Goal: Task Accomplishment & Management: Use online tool/utility

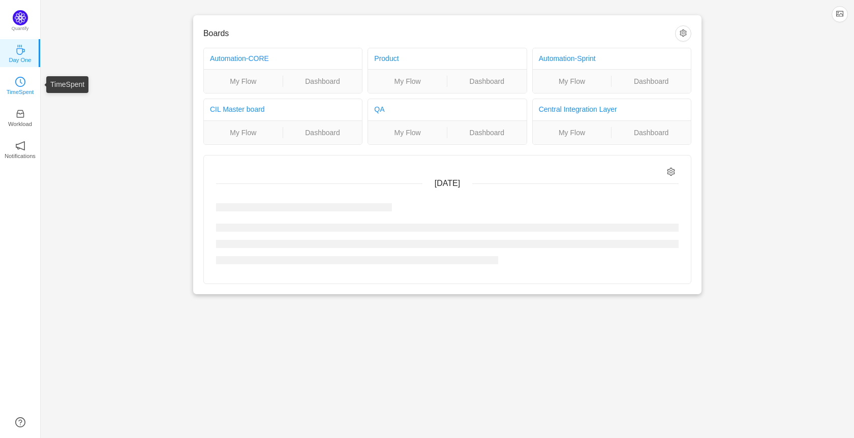
click at [24, 91] on p "TimeSpent" at bounding box center [20, 91] width 27 height 9
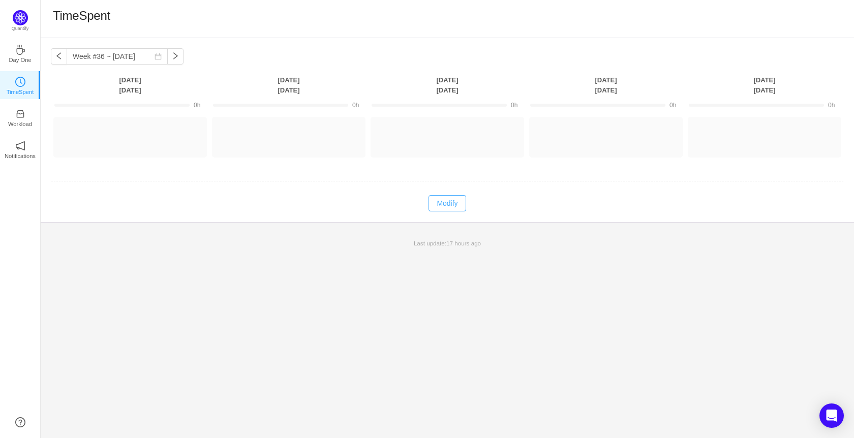
click at [449, 201] on button "Modify" at bounding box center [446, 203] width 37 height 16
click at [110, 134] on button "Log Time" at bounding box center [122, 132] width 56 height 16
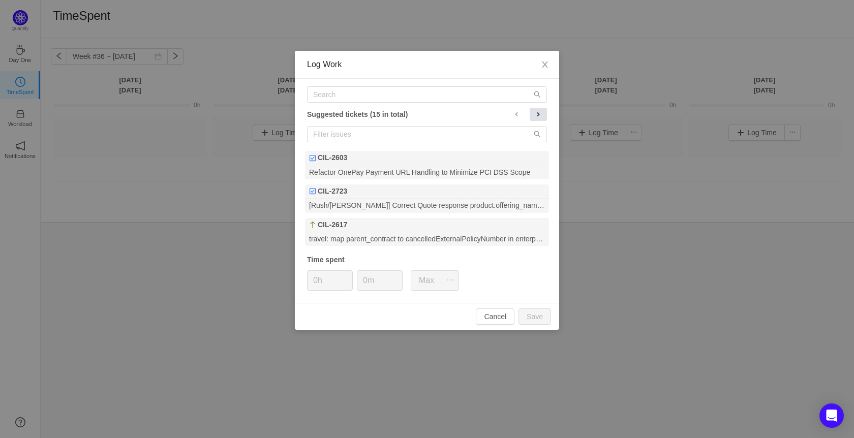
click at [536, 110] on span at bounding box center [538, 114] width 8 height 8
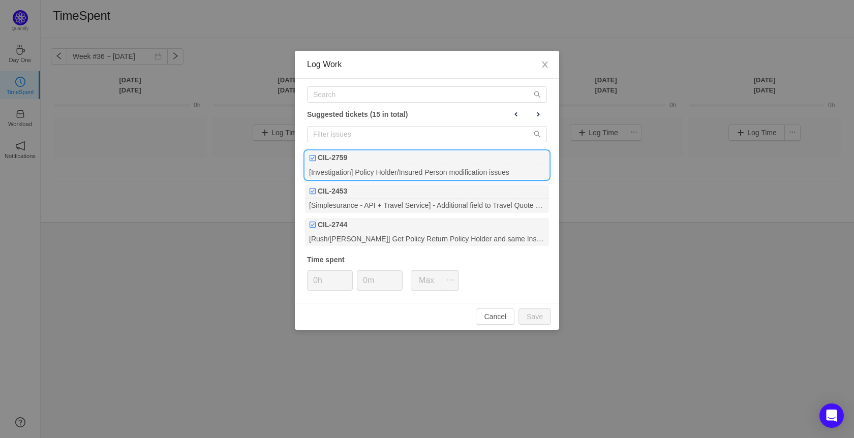
click at [462, 170] on div "[Investigation] Policy Holder/Insured Person modification issues" at bounding box center [427, 172] width 244 height 14
click at [363, 282] on input "0m" at bounding box center [379, 280] width 45 height 19
click at [546, 317] on button "Save" at bounding box center [534, 316] width 33 height 16
type input "0m"
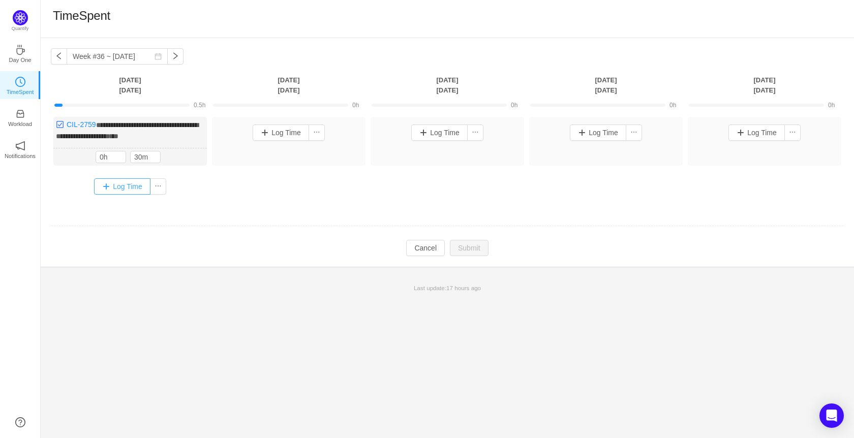
click at [116, 185] on button "Log Time" at bounding box center [122, 186] width 56 height 16
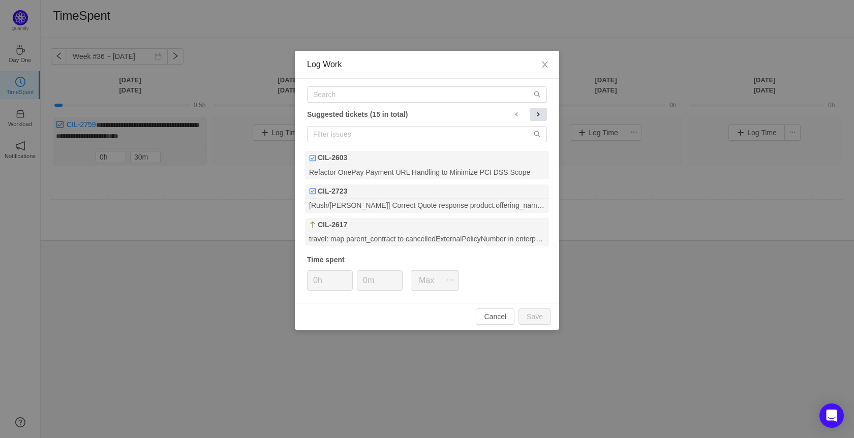
click at [540, 108] on button at bounding box center [537, 114] width 17 height 13
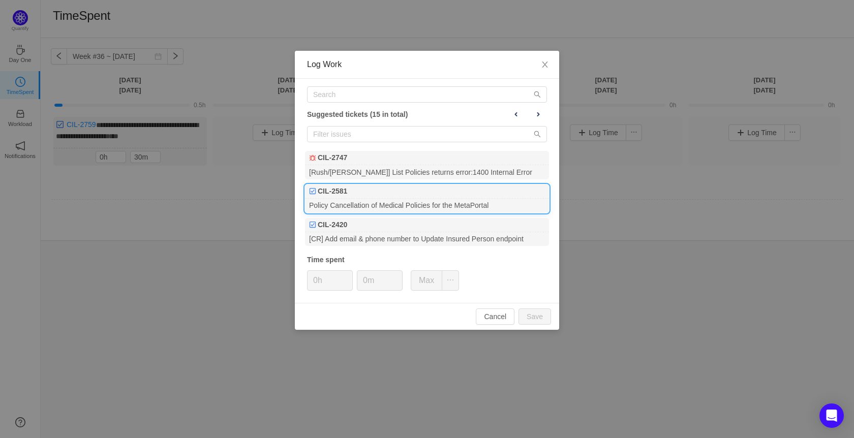
click at [451, 196] on div "CIL-2581" at bounding box center [427, 191] width 244 height 14
click at [347, 278] on icon "icon: up" at bounding box center [348, 277] width 4 height 4
type input "0h"
click at [347, 289] on span "Decrease Value" at bounding box center [346, 284] width 11 height 12
click at [490, 317] on button "Cancel" at bounding box center [495, 316] width 39 height 16
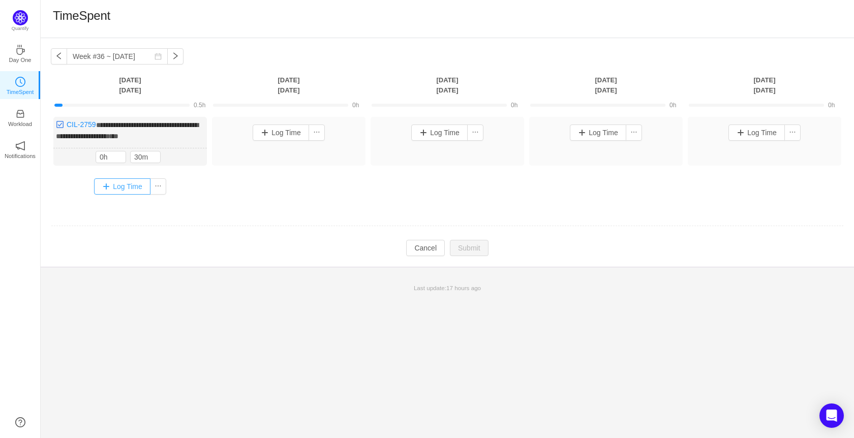
click at [141, 180] on button "Log Time" at bounding box center [122, 186] width 56 height 16
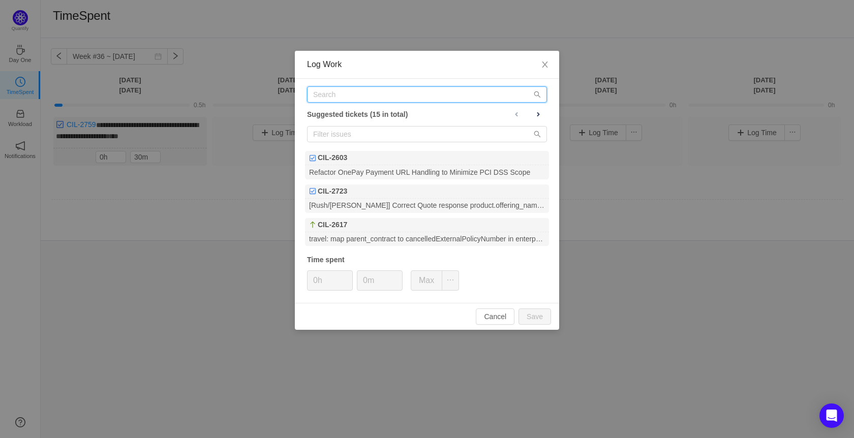
click at [385, 89] on input "text" at bounding box center [427, 94] width 240 height 16
paste input "PROD-11843"
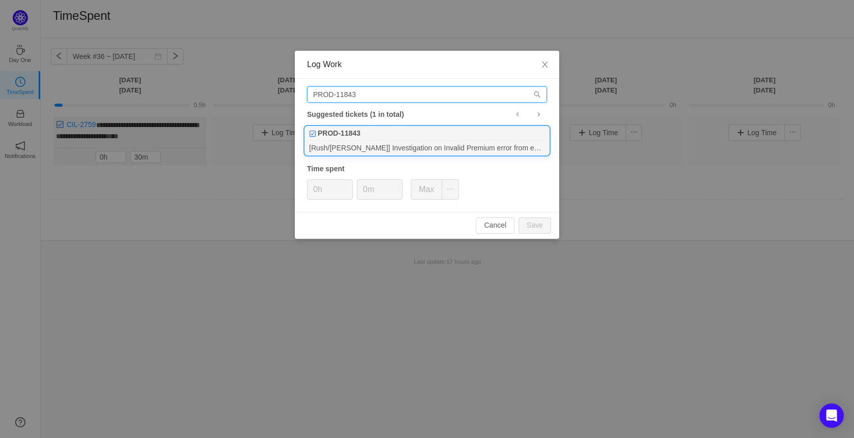
type input "PROD-11843"
click at [386, 146] on div "[Rush/[PERSON_NAME]] Investigation on Invalid Premium error from eMagin" at bounding box center [427, 148] width 244 height 14
click at [344, 183] on span "Increase Value" at bounding box center [346, 186] width 11 height 12
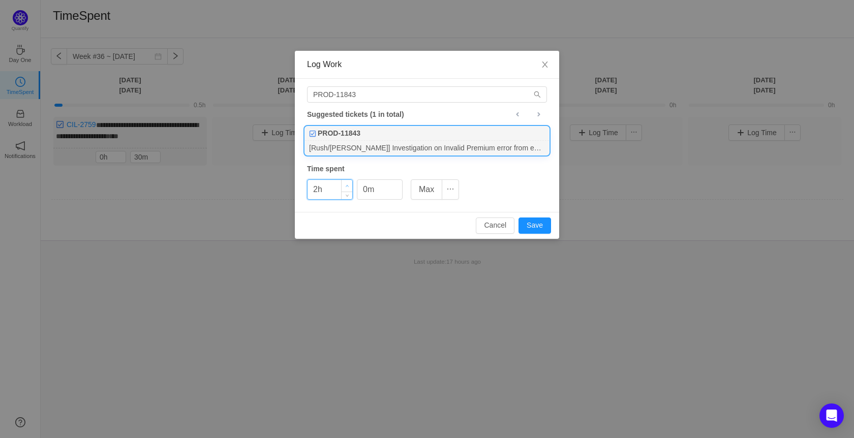
click at [344, 183] on span "Increase Value" at bounding box center [346, 186] width 11 height 12
click at [544, 230] on button "Save" at bounding box center [534, 225] width 33 height 16
type input "0h"
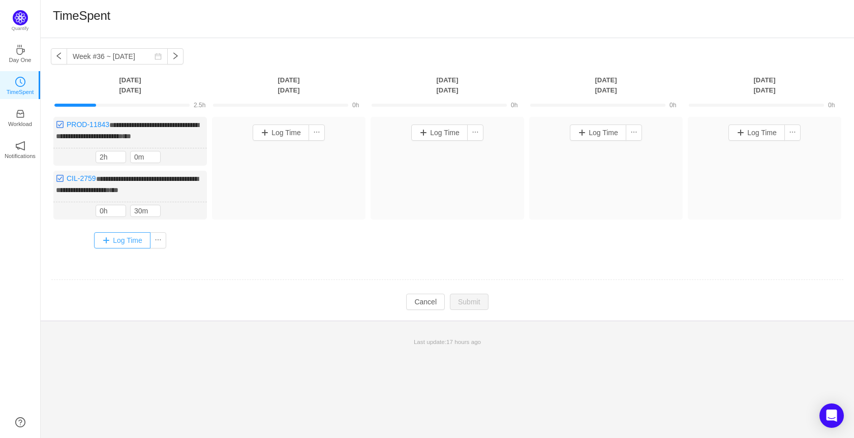
click at [127, 235] on button "Log Time" at bounding box center [122, 240] width 56 height 16
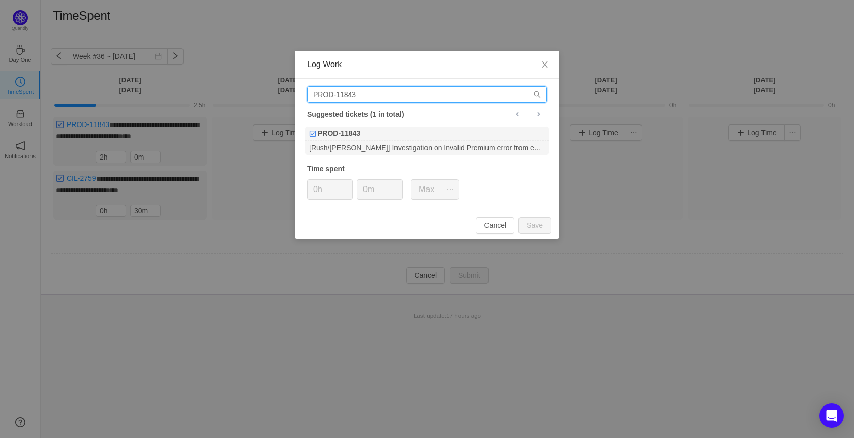
drag, startPoint x: 390, startPoint y: 94, endPoint x: 262, endPoint y: 110, distance: 128.6
click at [262, 110] on div "Log Work PROD-11843 Suggested tickets (1 in total) PROD-11843 [Rush/[PERSON_NAM…" at bounding box center [427, 219] width 854 height 438
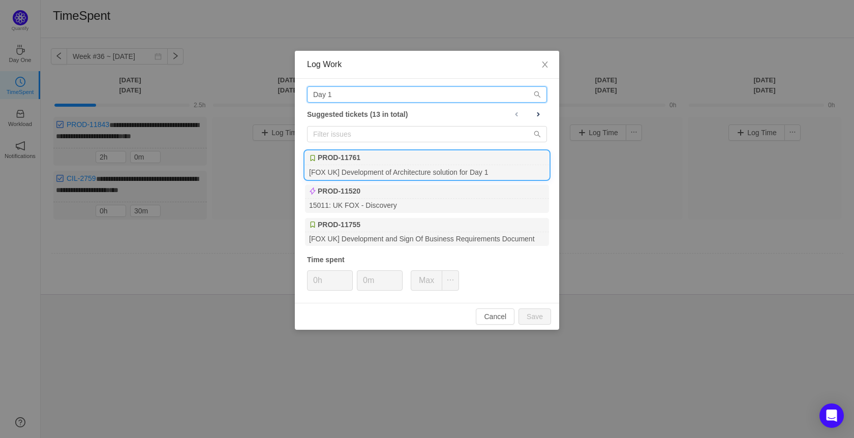
type input "Day 1"
click at [404, 168] on div "[FOX UK] Development of Architecture solution for Day 1" at bounding box center [427, 172] width 244 height 14
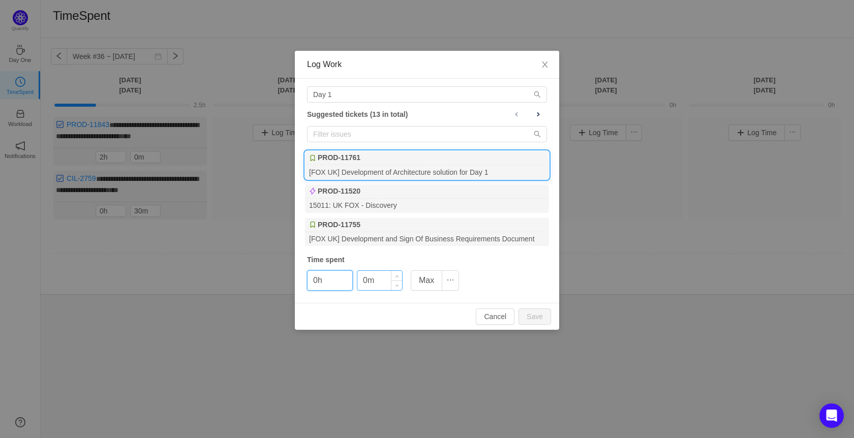
click at [360, 284] on input "0m" at bounding box center [379, 280] width 45 height 19
click at [540, 310] on button "Save" at bounding box center [534, 316] width 33 height 16
type input "0m"
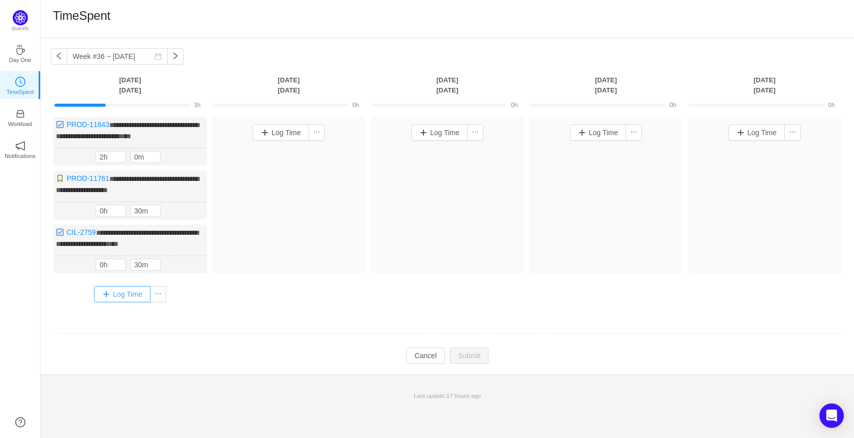
click at [132, 287] on button "Log Time" at bounding box center [122, 294] width 56 height 16
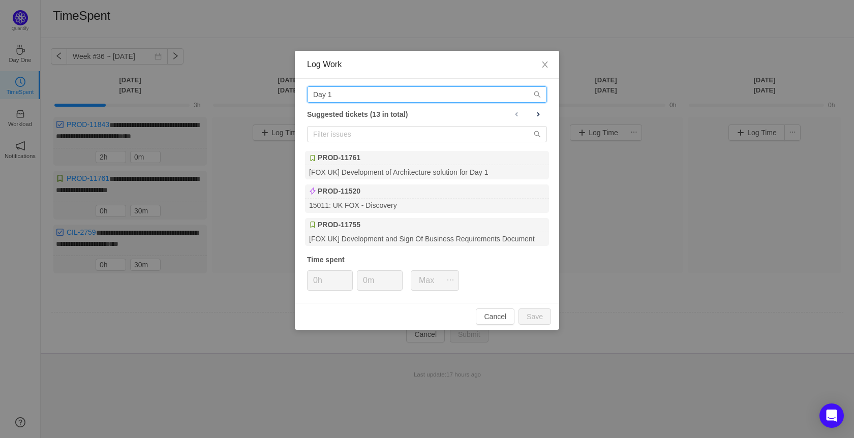
drag, startPoint x: 357, startPoint y: 98, endPoint x: 267, endPoint y: 88, distance: 90.4
click at [267, 88] on div "Log Work Day 1 Suggested tickets (13 in total) PROD-11761 [FOX UK] Development …" at bounding box center [427, 219] width 854 height 438
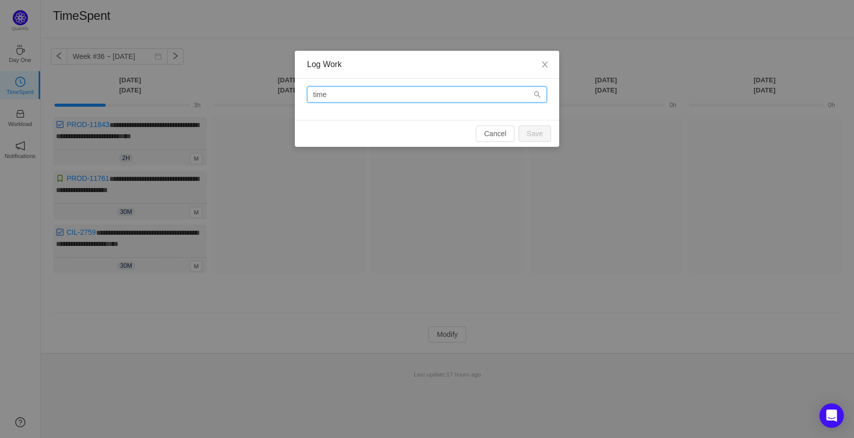
drag, startPoint x: 346, startPoint y: 96, endPoint x: 296, endPoint y: 101, distance: 50.1
click at [296, 101] on div "time" at bounding box center [427, 99] width 264 height 41
type input "t"
type input "rush/[PERSON_NAME]"
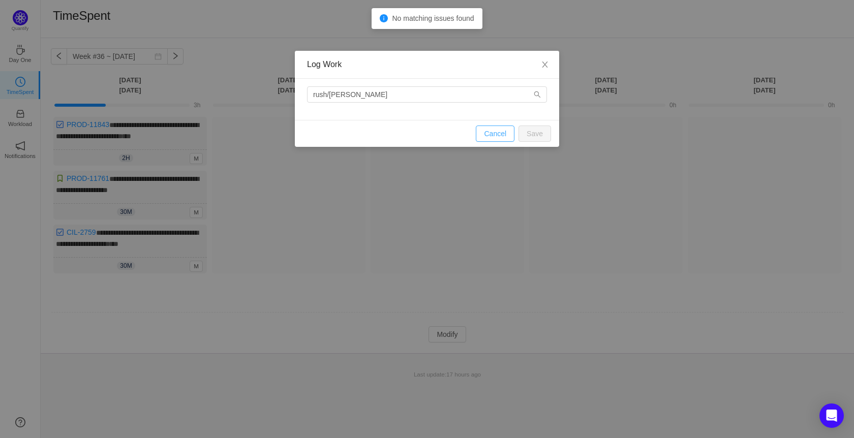
click at [493, 129] on button "Cancel" at bounding box center [495, 134] width 39 height 16
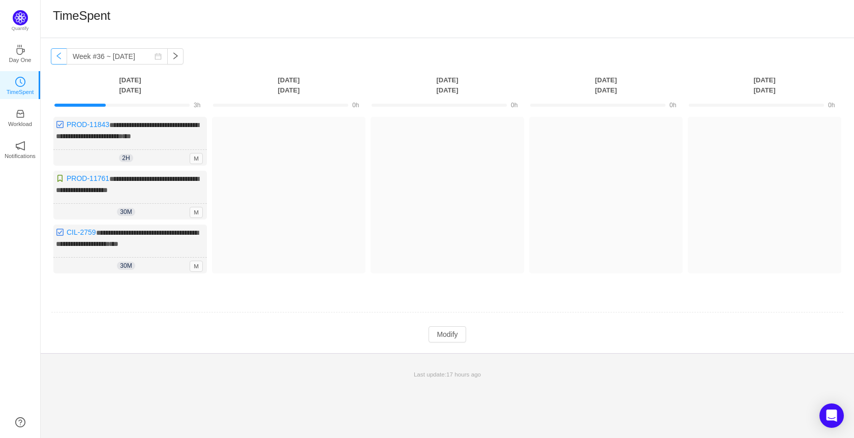
click at [55, 54] on button "button" at bounding box center [59, 56] width 16 height 16
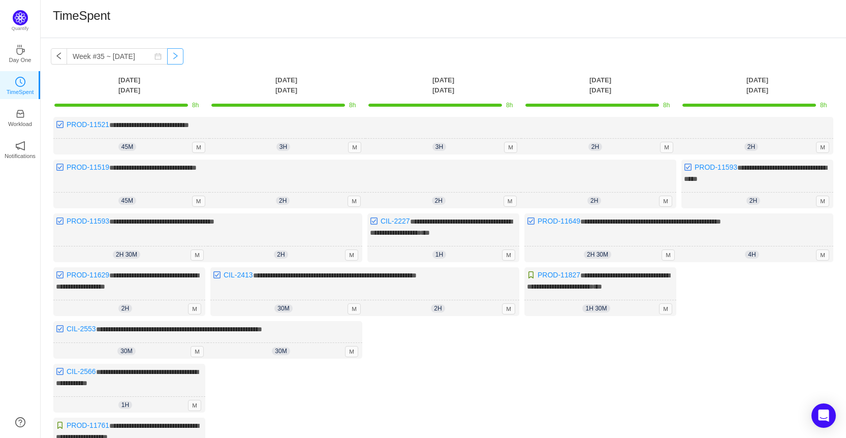
click at [168, 56] on button "button" at bounding box center [175, 56] width 16 height 16
type input "Week #36 ~ [DATE]"
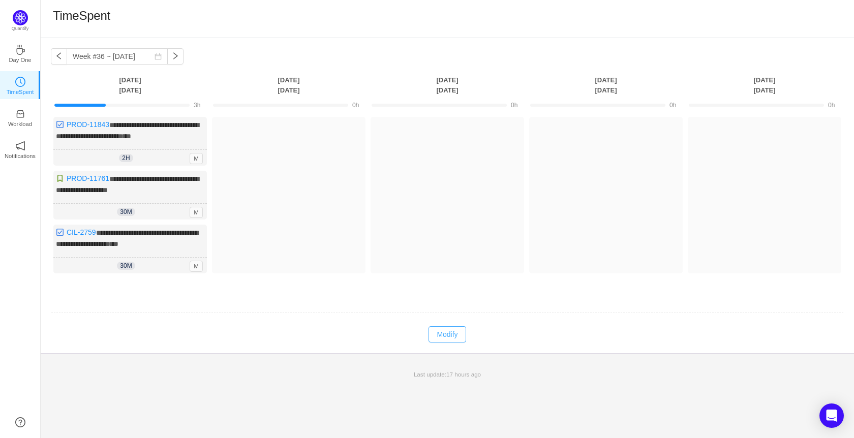
click at [448, 327] on button "Modify" at bounding box center [446, 334] width 37 height 16
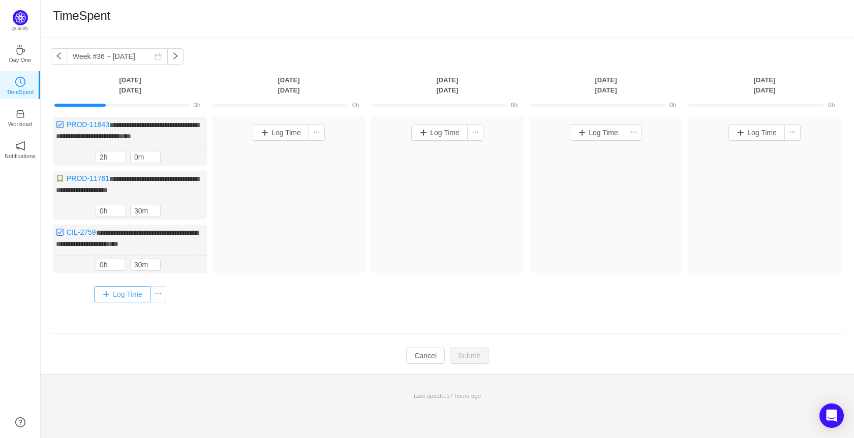
click at [106, 291] on button "Log Time" at bounding box center [122, 294] width 56 height 16
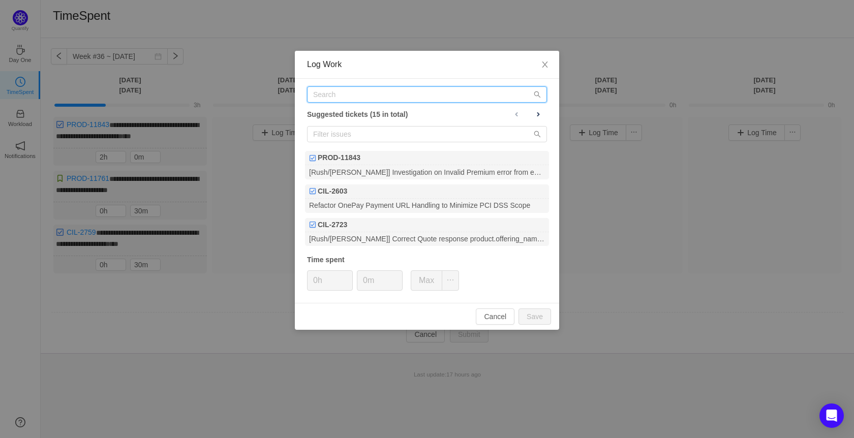
click at [364, 101] on input "text" at bounding box center [427, 94] width 240 height 16
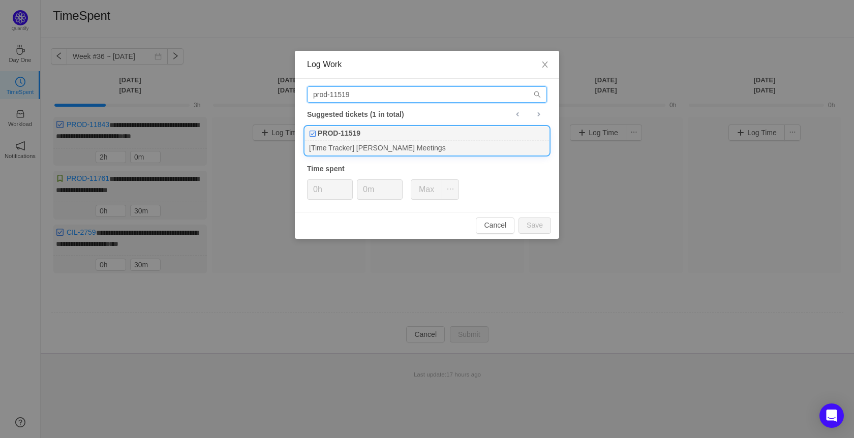
type input "prod-11519"
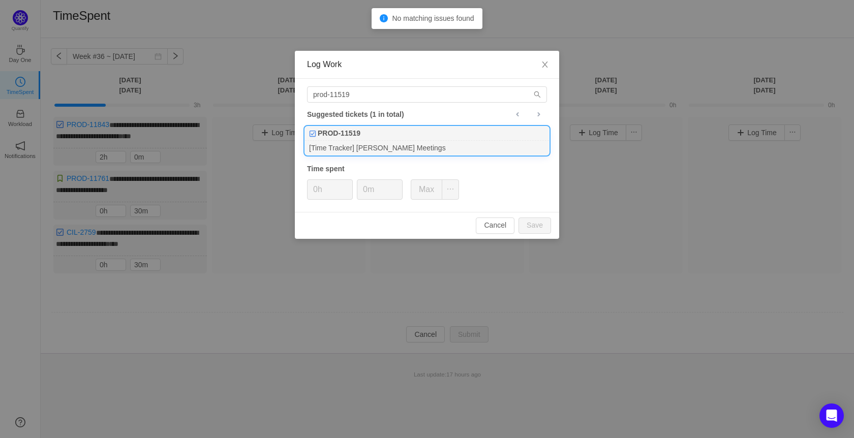
click at [365, 143] on div "[Time Tracker] [PERSON_NAME] Meetings" at bounding box center [427, 148] width 244 height 14
click at [348, 184] on icon "icon: up" at bounding box center [348, 186] width 4 height 4
click at [546, 222] on button "Save" at bounding box center [534, 225] width 33 height 16
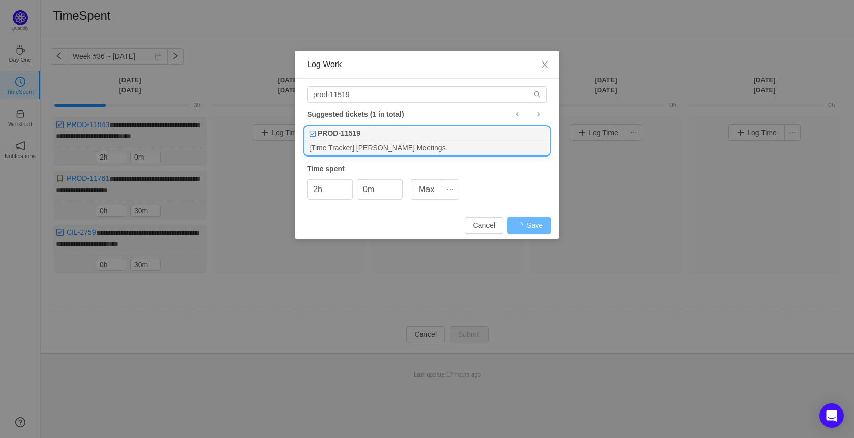
type input "0h"
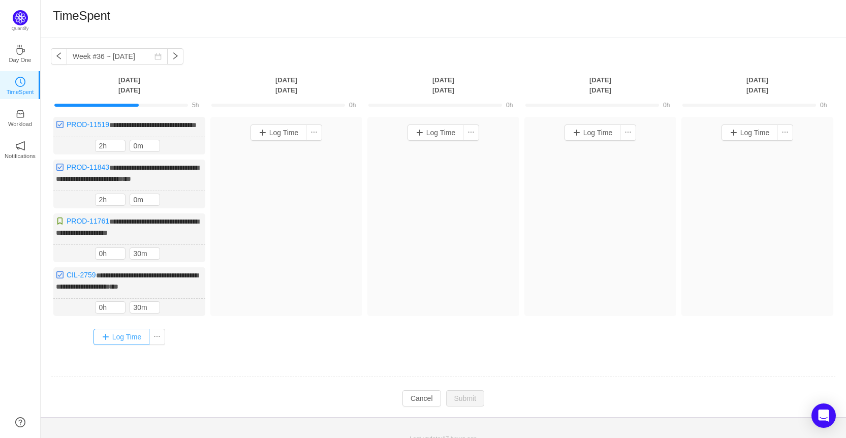
click at [121, 345] on button "Log Time" at bounding box center [121, 337] width 56 height 16
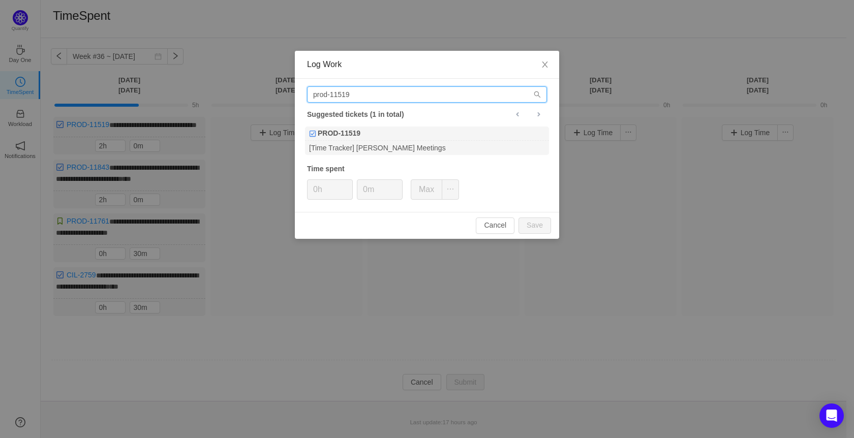
click at [352, 96] on input "prod-11519" at bounding box center [427, 94] width 240 height 16
type input "prod-11521"
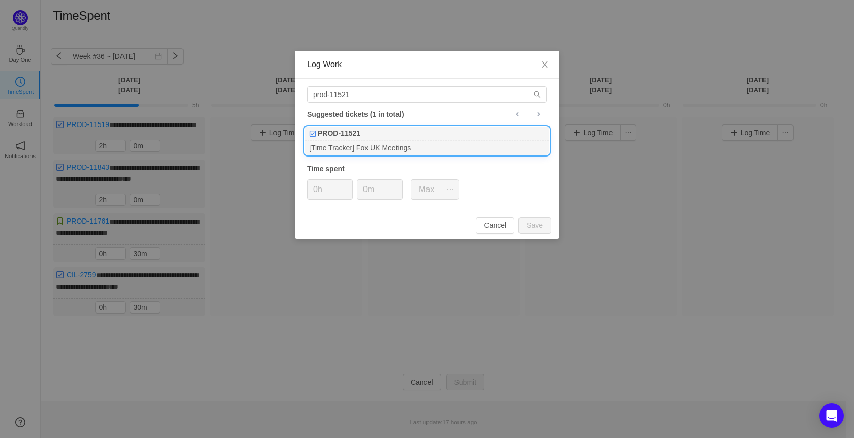
click at [359, 144] on div "[Time Tracker] Fox UK Meetings" at bounding box center [427, 148] width 244 height 14
click at [362, 190] on input "0m" at bounding box center [379, 189] width 45 height 19
click at [527, 224] on button "Save" at bounding box center [534, 225] width 33 height 16
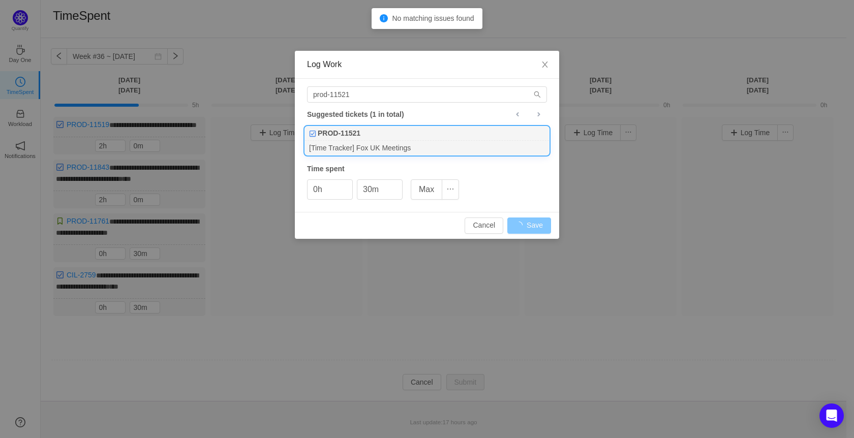
type input "0m"
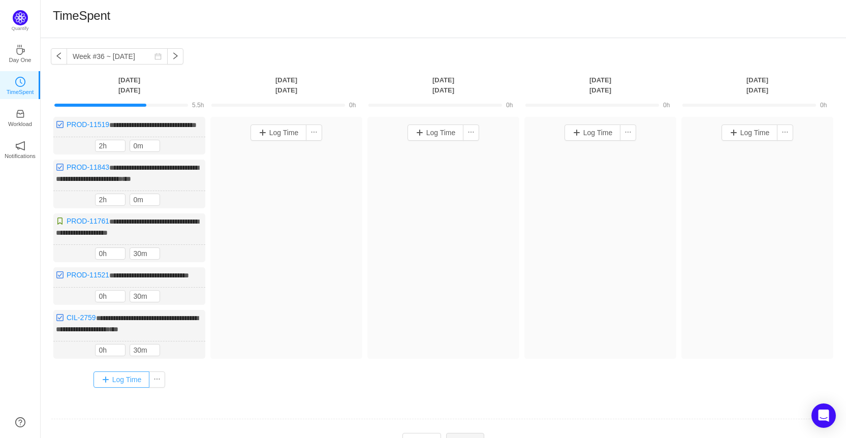
click at [123, 388] on button "Log Time" at bounding box center [121, 379] width 56 height 16
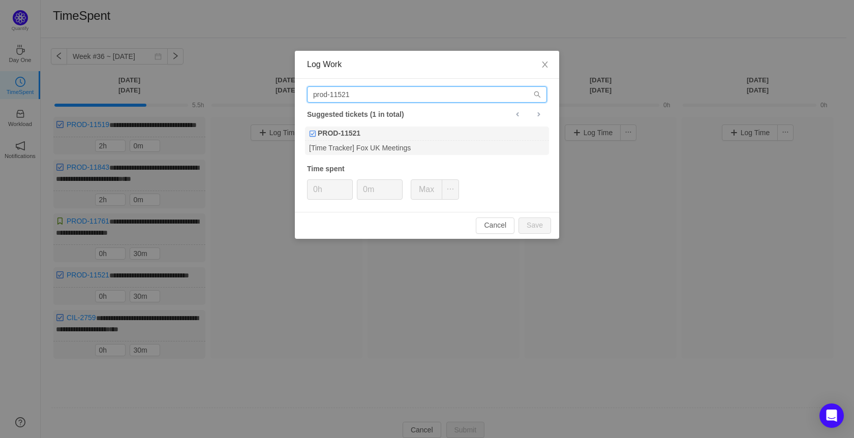
drag, startPoint x: 403, startPoint y: 98, endPoint x: 279, endPoint y: 111, distance: 125.2
click at [279, 111] on div "Log Work prod-11521 Suggested tickets (1 in total) PROD-11521 [Time Tracker] Fo…" at bounding box center [427, 219] width 854 height 438
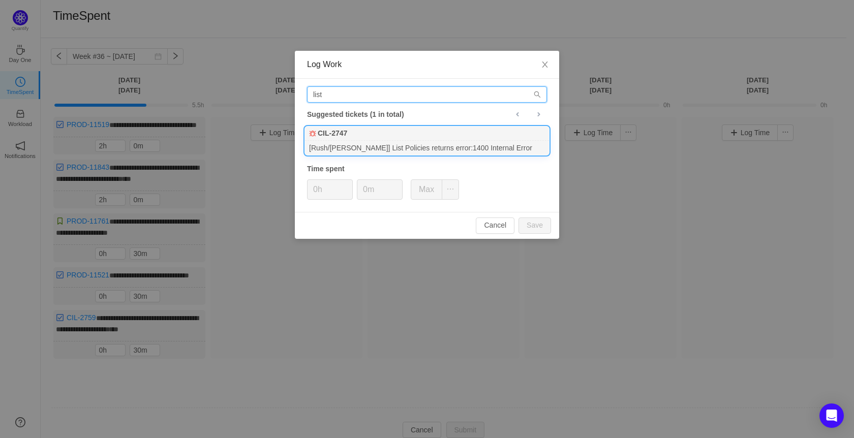
type input "list"
click at [414, 148] on div "[Rush/[PERSON_NAME]] List Policies returns error:1400 Internal Error" at bounding box center [427, 148] width 244 height 14
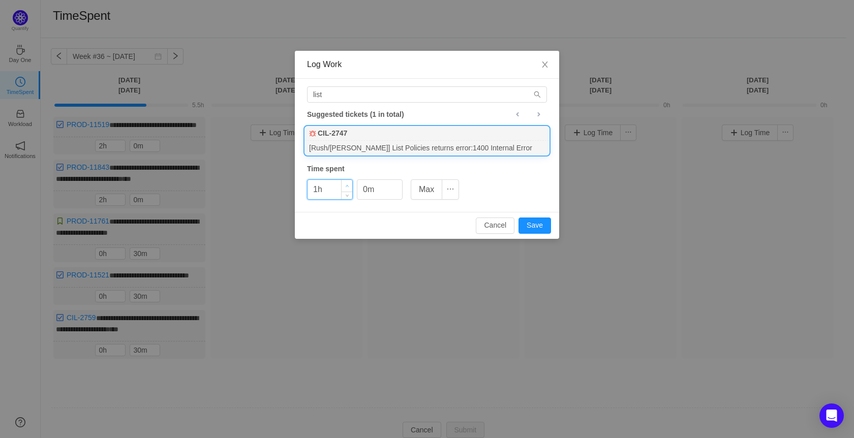
click at [349, 183] on span "Increase Value" at bounding box center [346, 186] width 11 height 12
click at [529, 224] on button "Save" at bounding box center [534, 225] width 33 height 16
type input "0h"
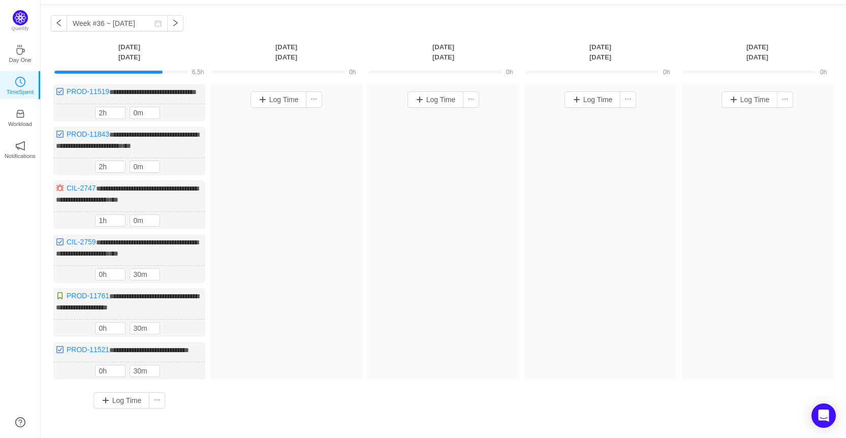
scroll to position [51, 0]
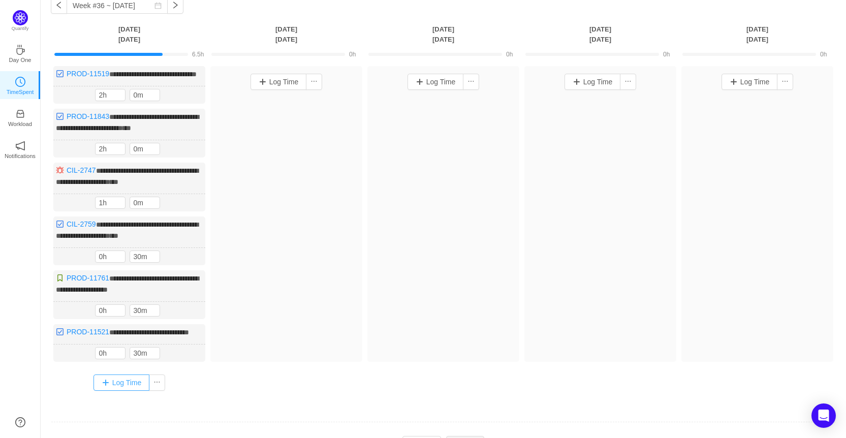
click at [115, 391] on button "Log Time" at bounding box center [121, 383] width 56 height 16
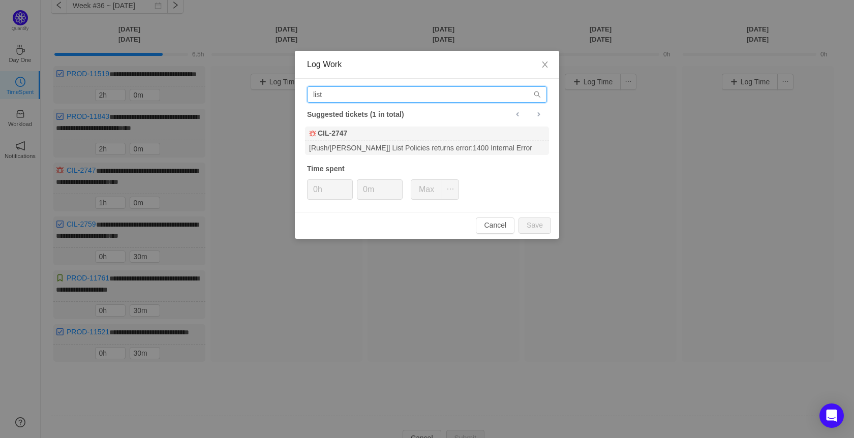
drag, startPoint x: 337, startPoint y: 103, endPoint x: 199, endPoint y: 116, distance: 138.8
click at [199, 116] on div "Log Work list Suggested tickets (1 in total) CIL-2747 [Rush/[PERSON_NAME]] List…" at bounding box center [427, 219] width 854 height 438
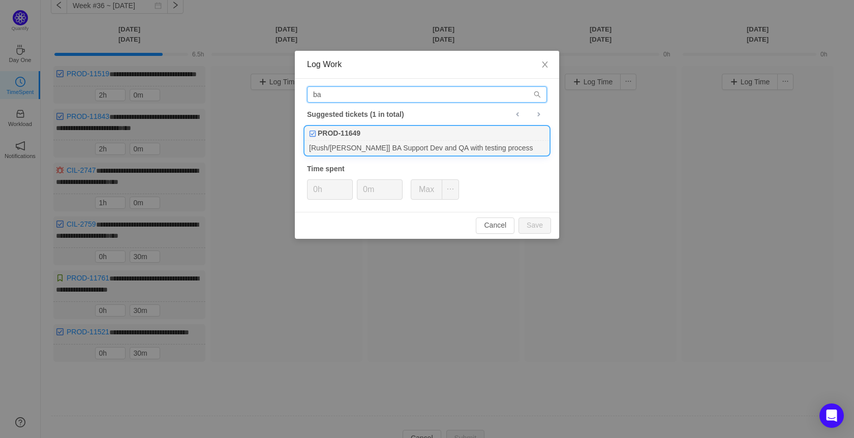
type input "ba"
click at [382, 139] on div "PROD-11649" at bounding box center [427, 134] width 244 height 14
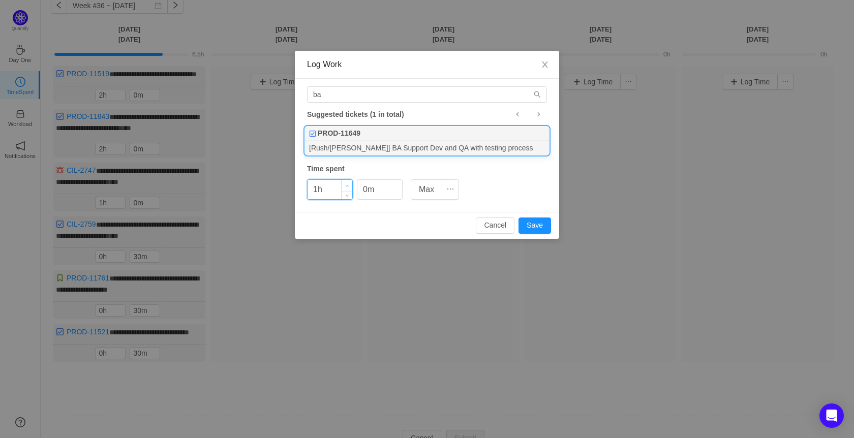
click at [347, 183] on span "Increase Value" at bounding box center [346, 186] width 11 height 12
click at [537, 220] on button "Save" at bounding box center [534, 225] width 33 height 16
type input "0h"
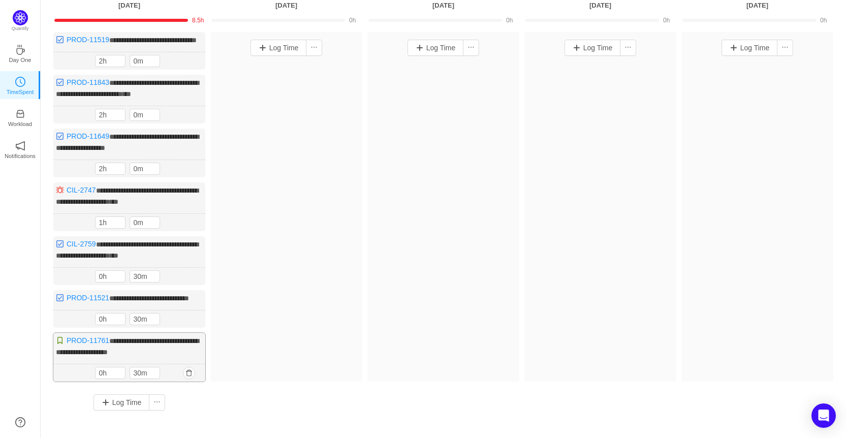
scroll to position [102, 0]
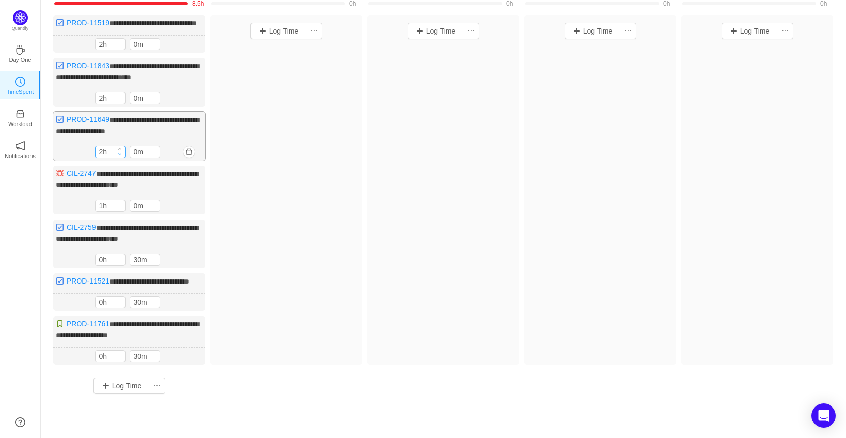
type input "1h"
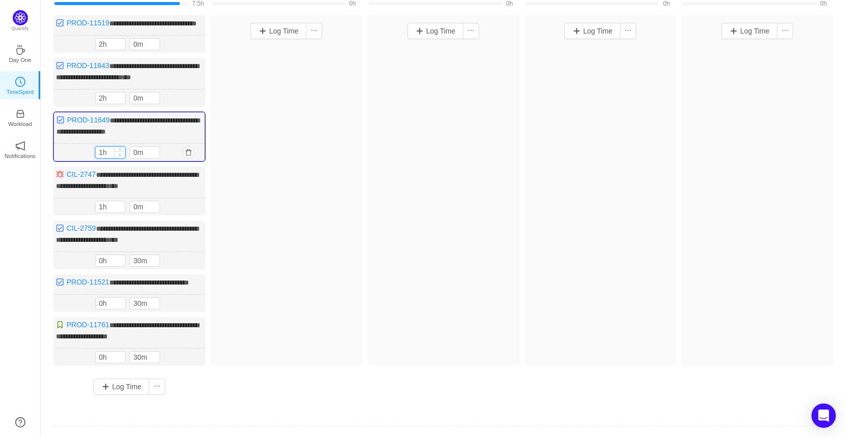
click at [119, 158] on span "Decrease Value" at bounding box center [119, 154] width 11 height 7
click at [135, 158] on input "0m" at bounding box center [144, 152] width 29 height 11
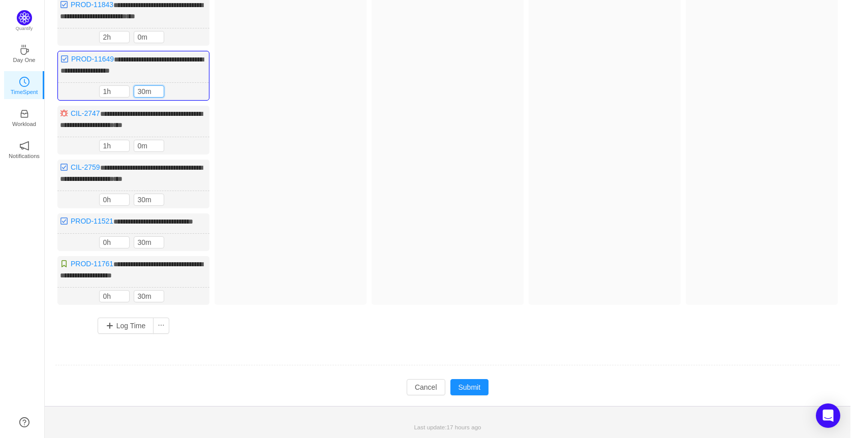
scroll to position [178, 0]
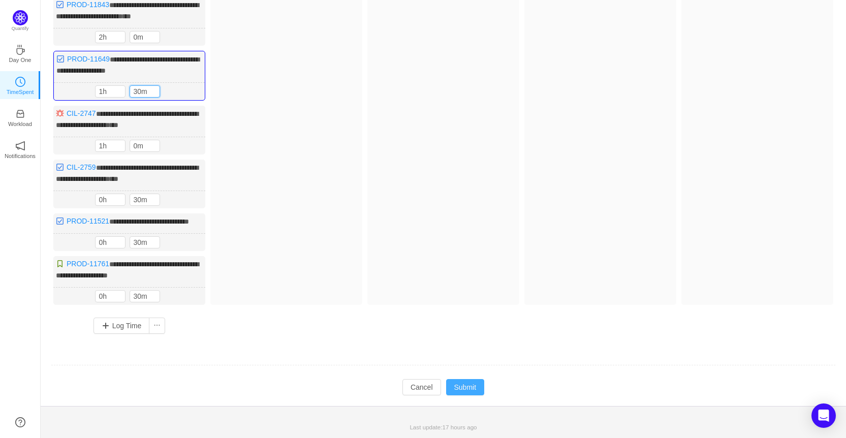
type input "30m"
click at [469, 382] on button "Submit" at bounding box center [465, 387] width 39 height 16
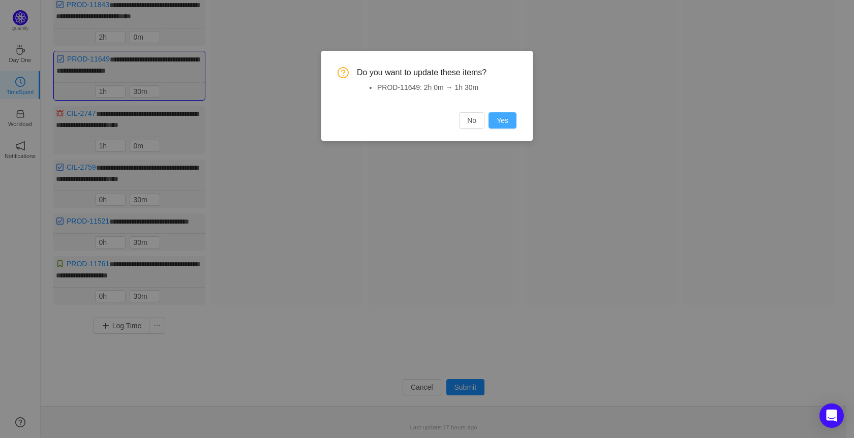
click at [504, 118] on button "Yes" at bounding box center [502, 120] width 28 height 16
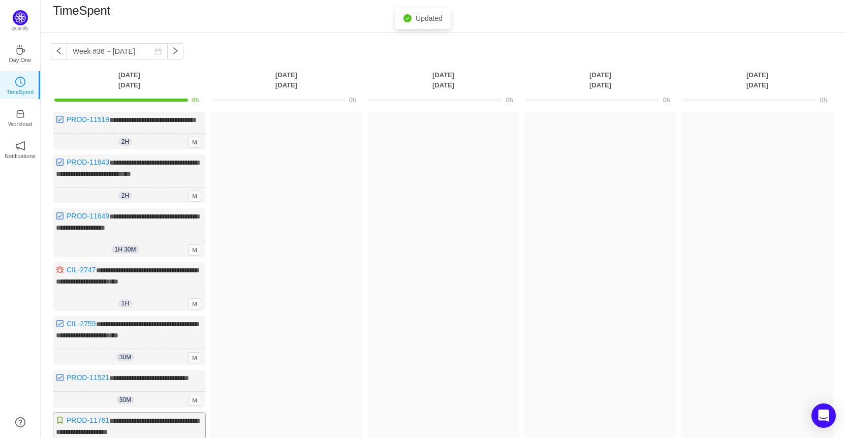
scroll to position [0, 0]
